Goal: Task Accomplishment & Management: Manage account settings

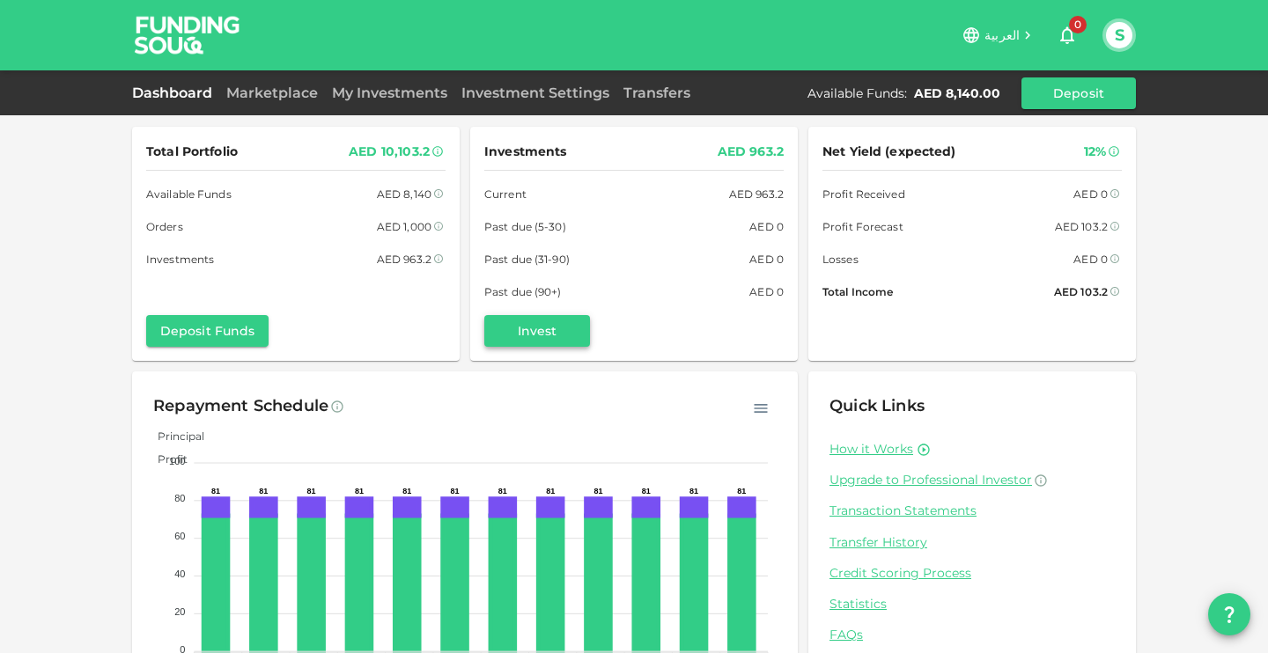
click at [561, 332] on button "Invest" at bounding box center [537, 331] width 106 height 32
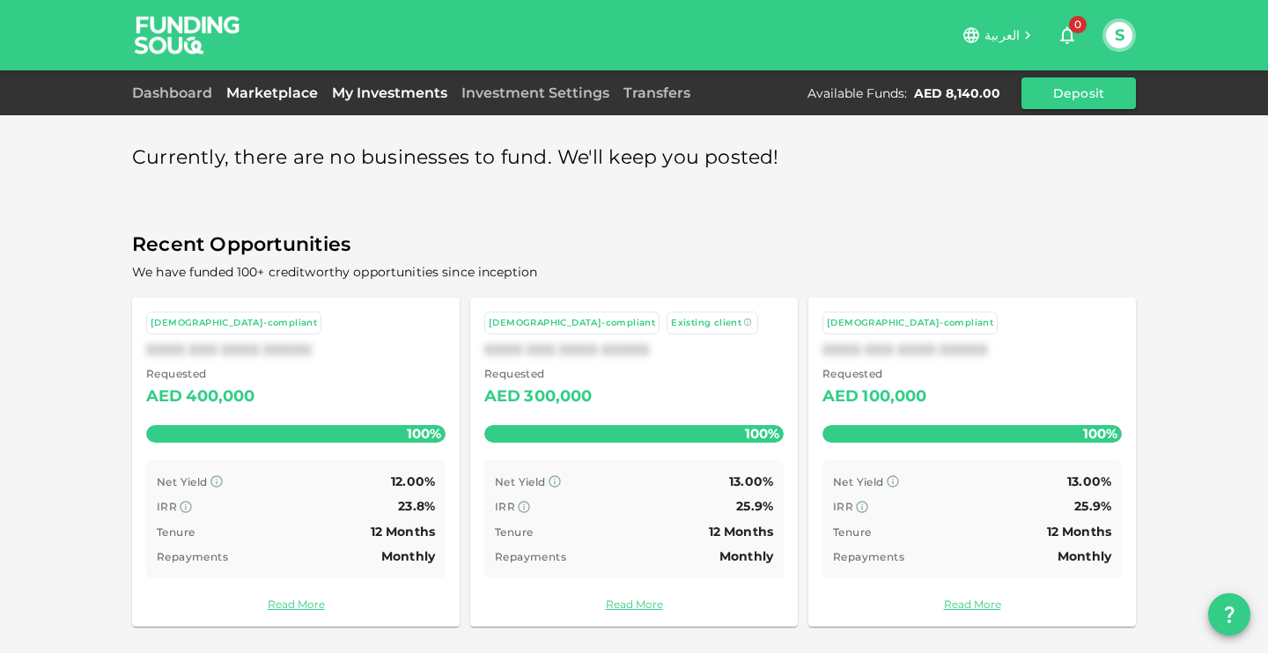
click at [372, 97] on link "My Investments" at bounding box center [389, 93] width 129 height 17
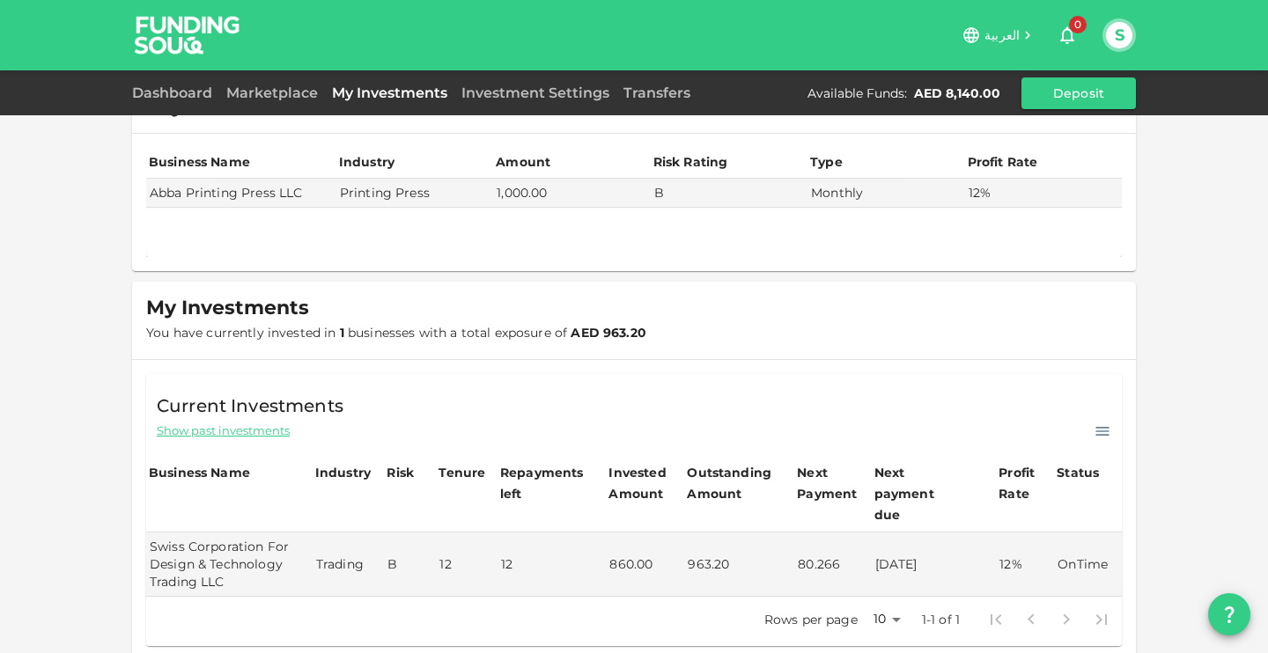
scroll to position [2, 0]
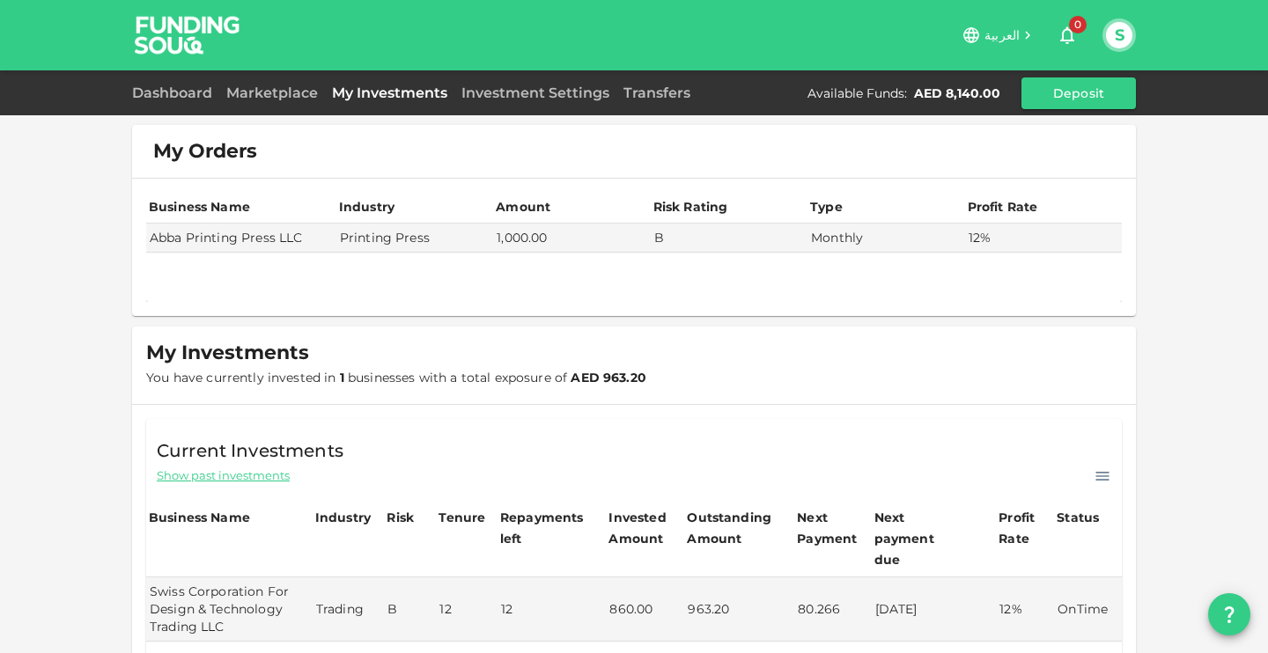
click at [372, 93] on link "My Investments" at bounding box center [389, 93] width 129 height 17
click at [275, 84] on div "Marketplace" at bounding box center [272, 93] width 106 height 21
click at [269, 98] on link "Marketplace" at bounding box center [272, 93] width 106 height 17
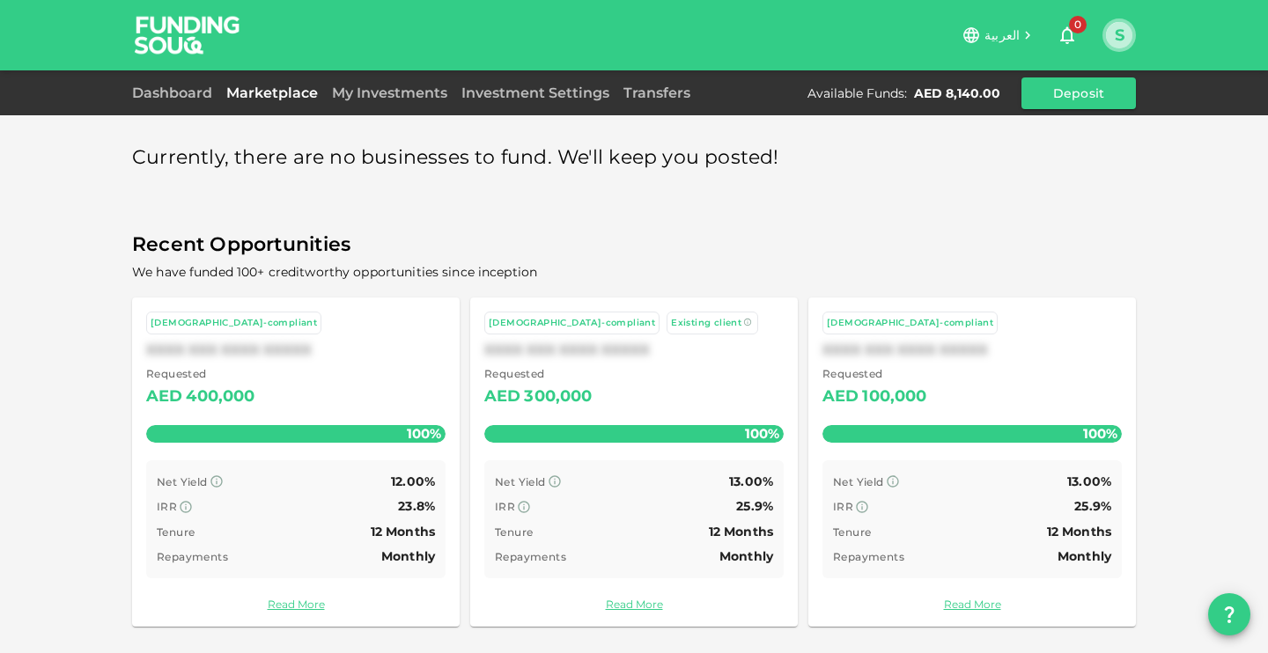
click at [1116, 39] on button "S" at bounding box center [1119, 35] width 26 height 26
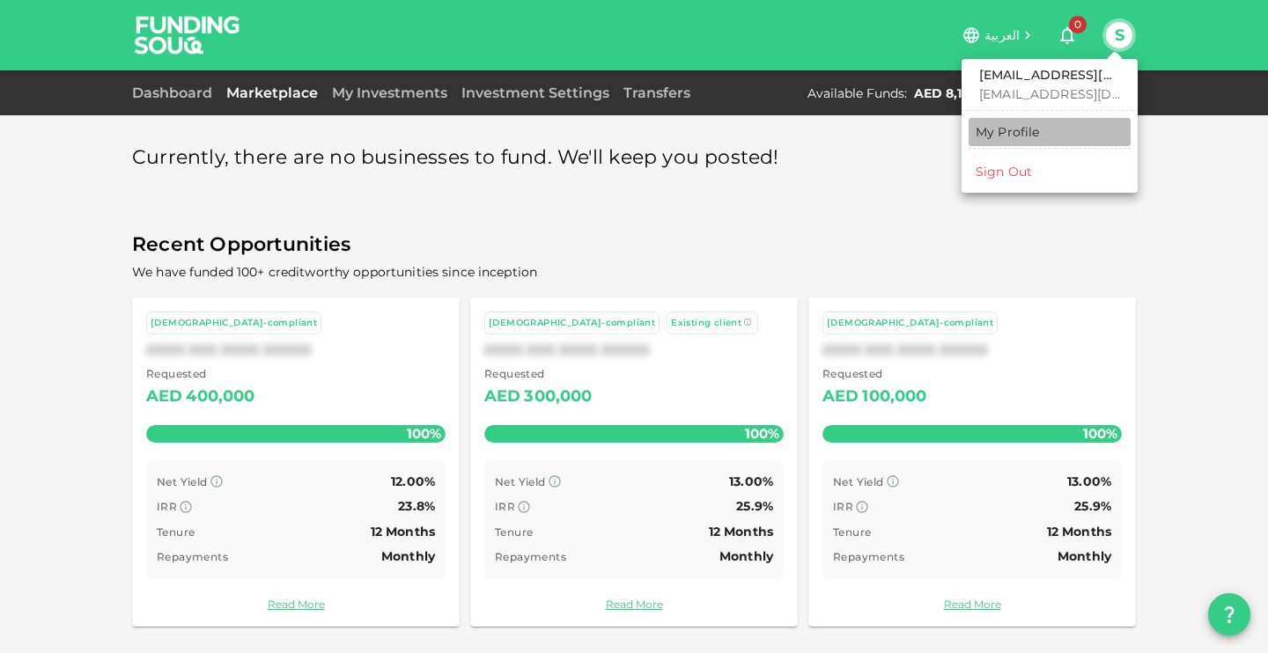
click at [1052, 137] on link "My Profile" at bounding box center [1050, 132] width 162 height 28
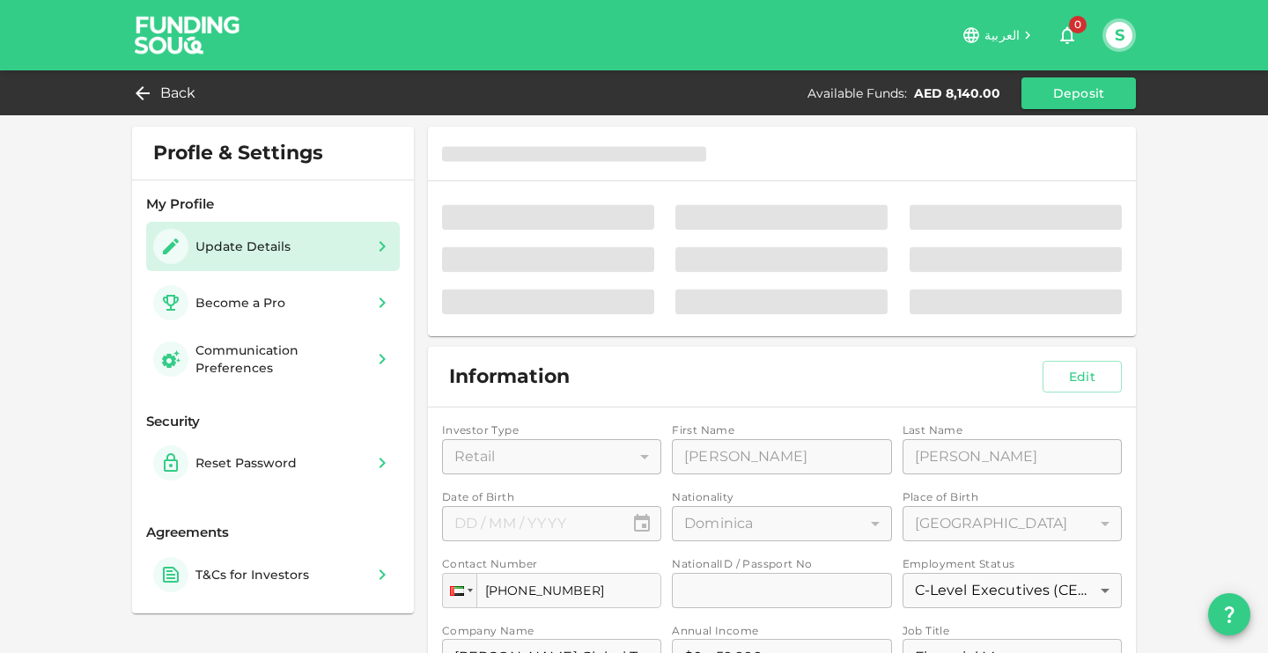
type input "⁦⁨[DATE]⁩⁩"
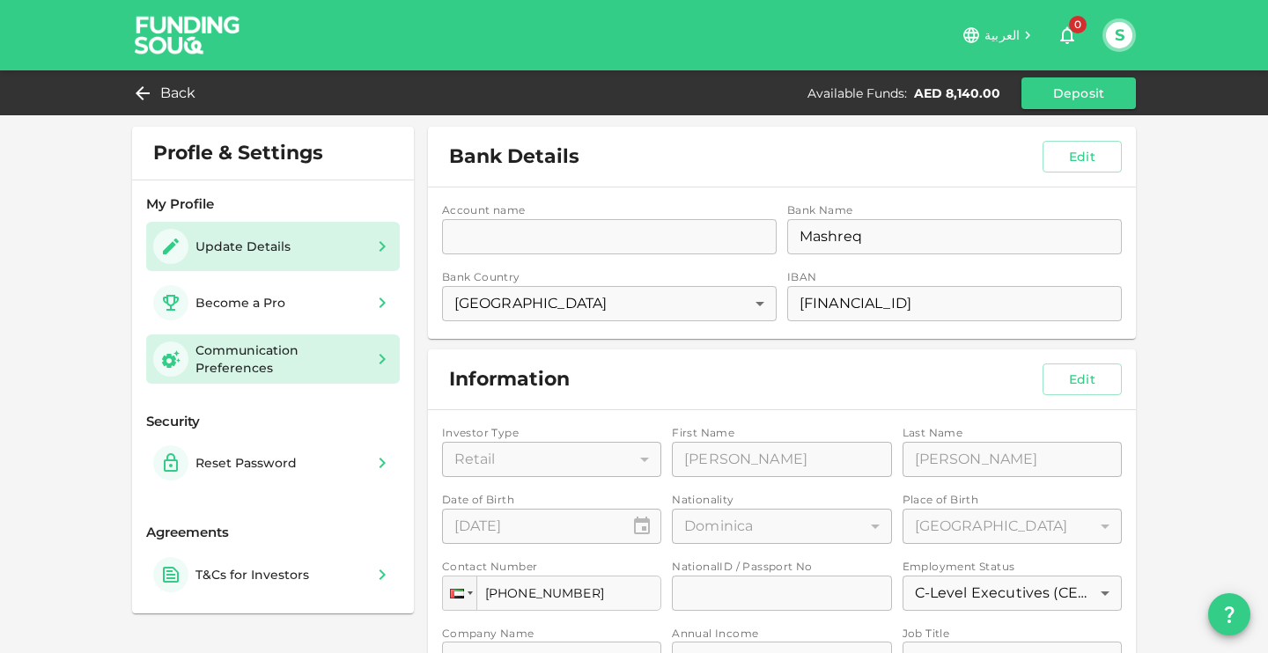
click at [259, 359] on div "Communication Preferences" at bounding box center [279, 359] width 169 height 35
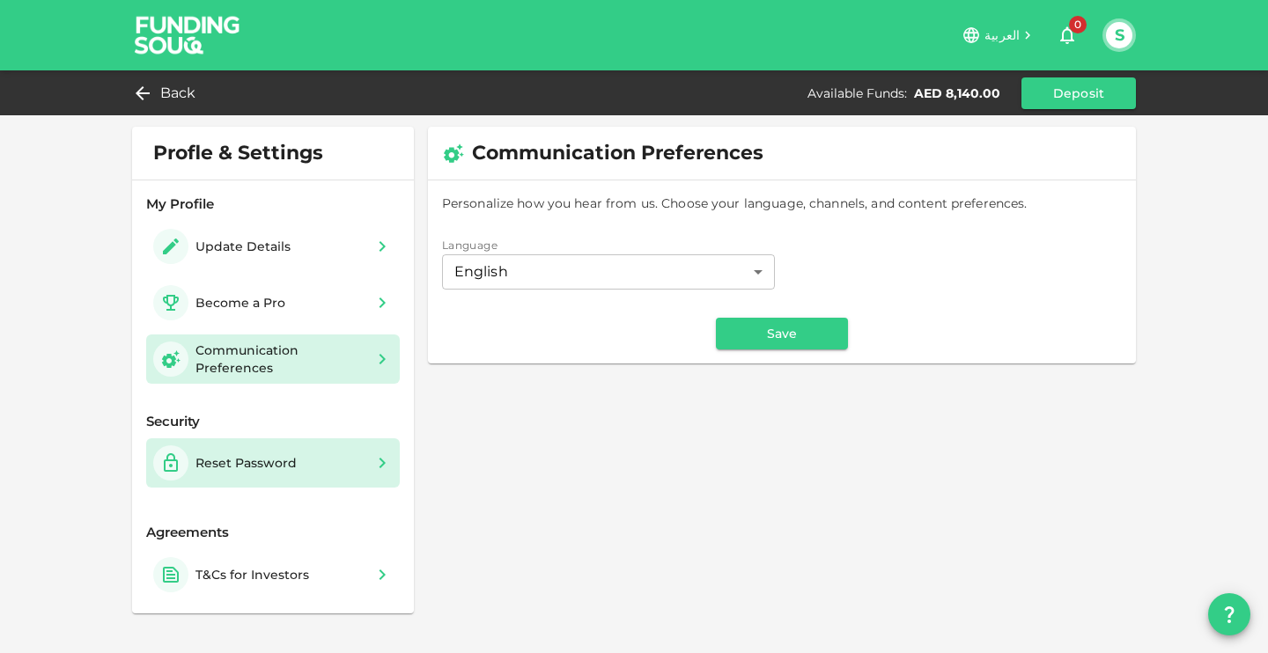
click at [305, 468] on div "Reset Password" at bounding box center [273, 463] width 240 height 35
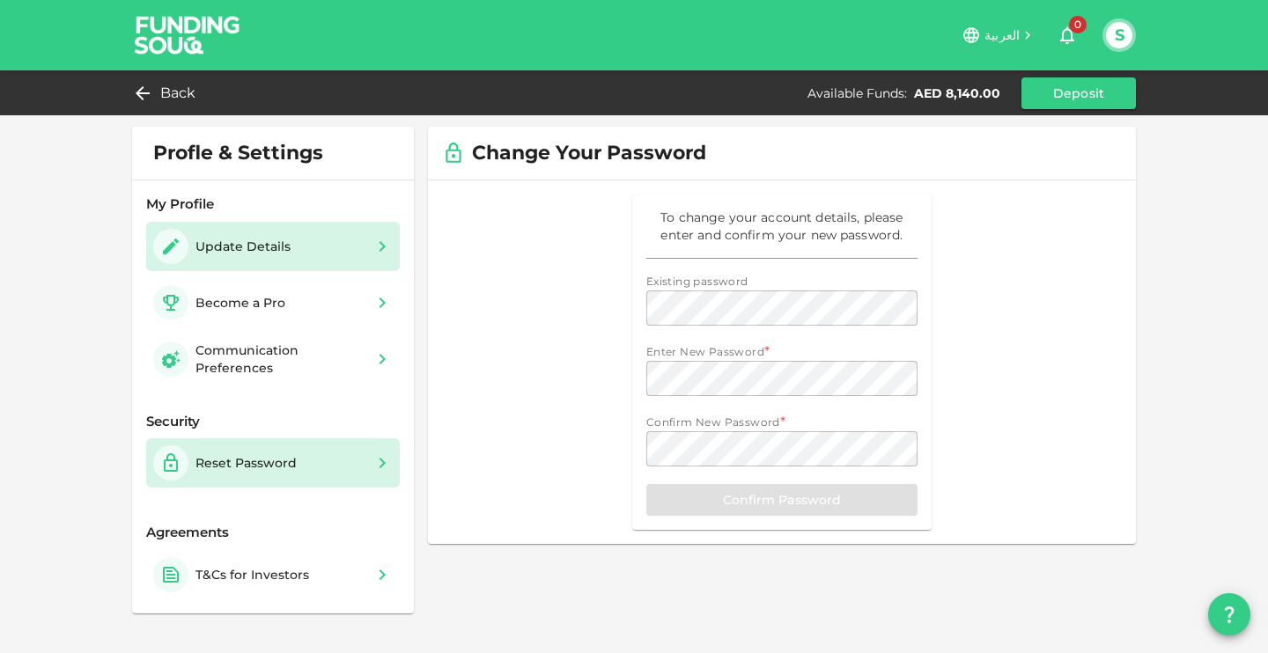
click at [299, 251] on div "Update Details" at bounding box center [273, 246] width 240 height 35
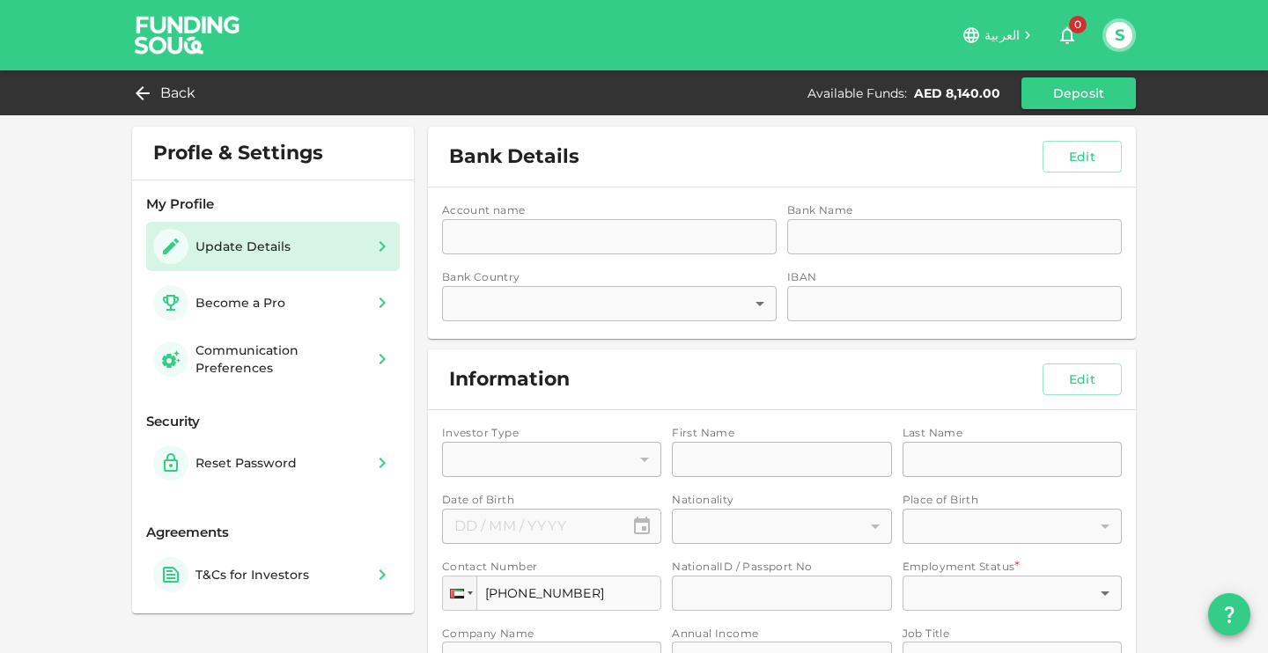
type input "1"
type input "[PERSON_NAME]"
type input "54"
type input "90"
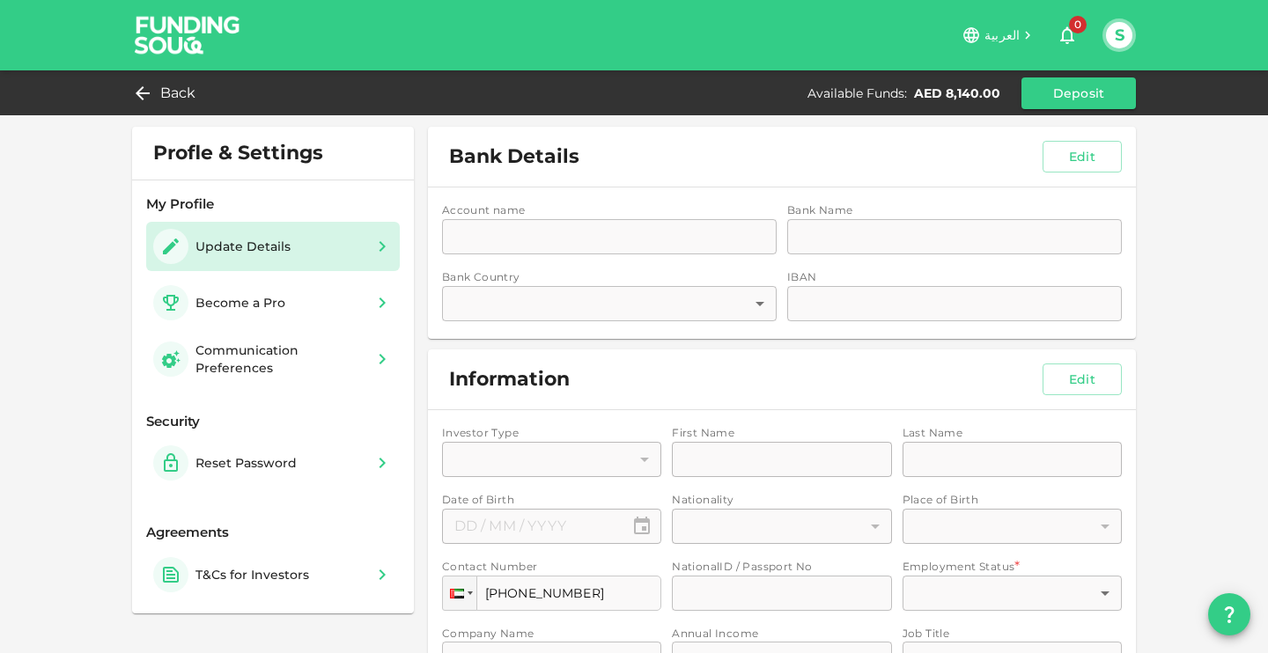
type input "3"
type input "[PERSON_NAME] Global Trading"
type input "1"
type input "Financial Manager"
type input "1"
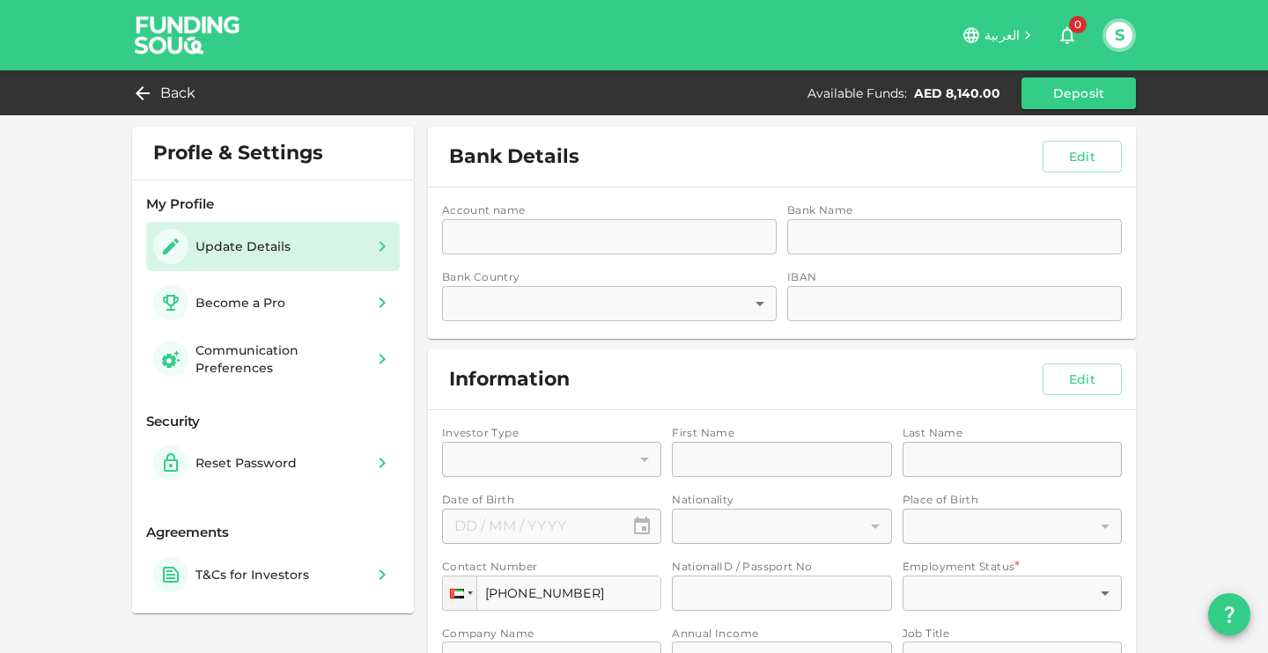
type input "4"
type input "2"
type input "3"
type input "1"
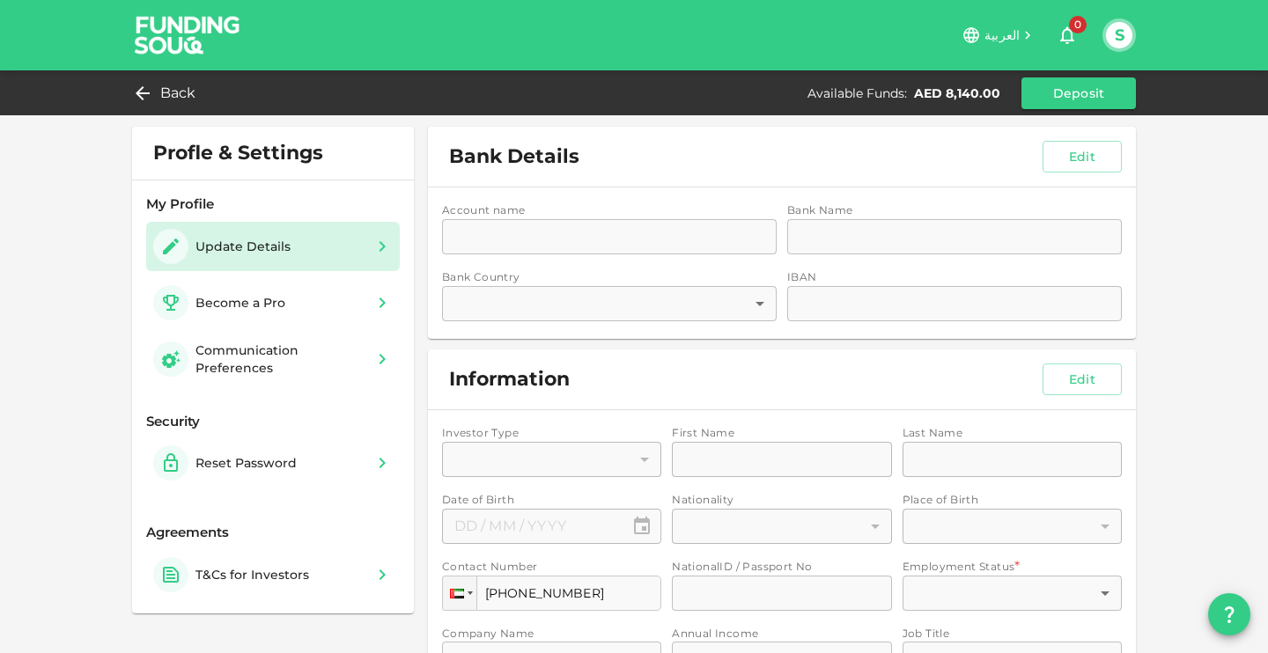
type input "1"
type input "UAE, Ajman"
type input "2"
type input "⁦⁨[DATE]⁩⁩"
